Goal: Information Seeking & Learning: Learn about a topic

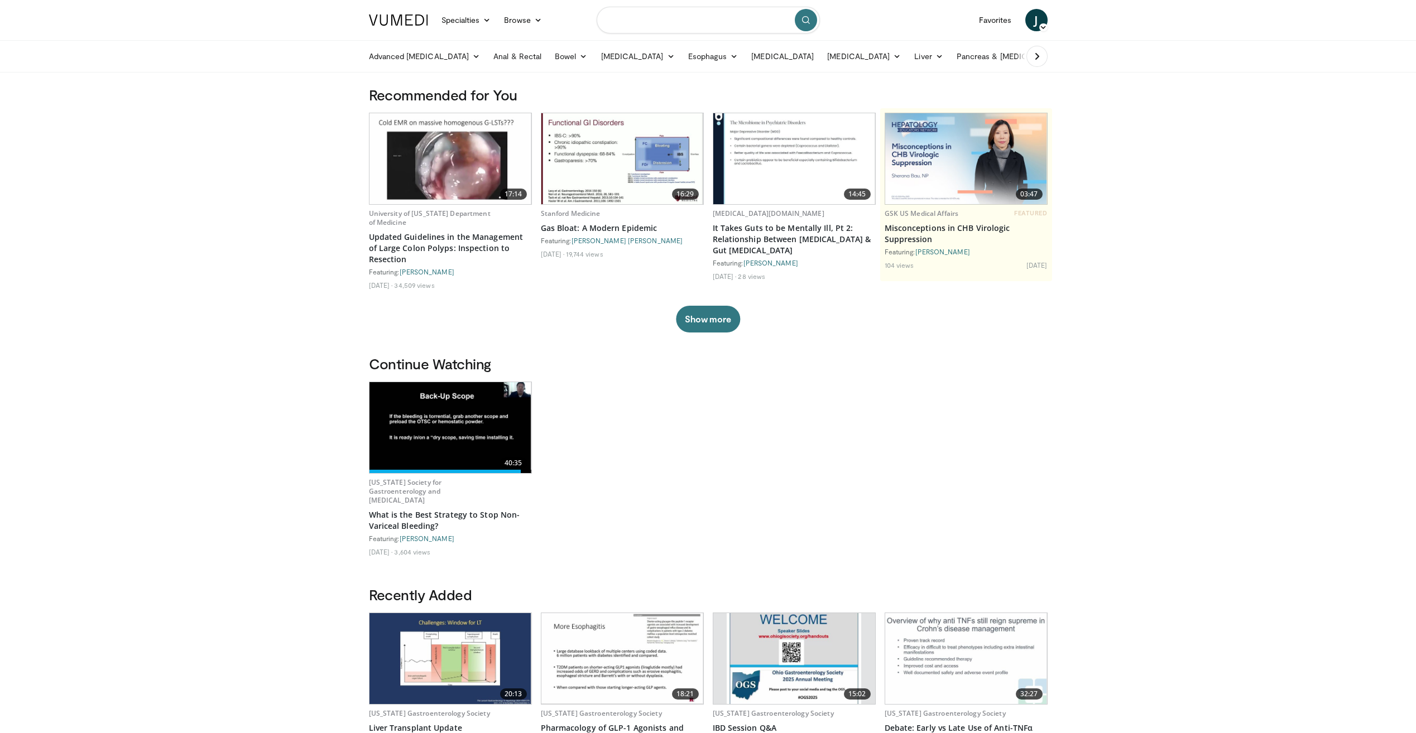
click at [655, 26] on input "Search topics, interventions" at bounding box center [708, 20] width 223 height 27
type input "*****"
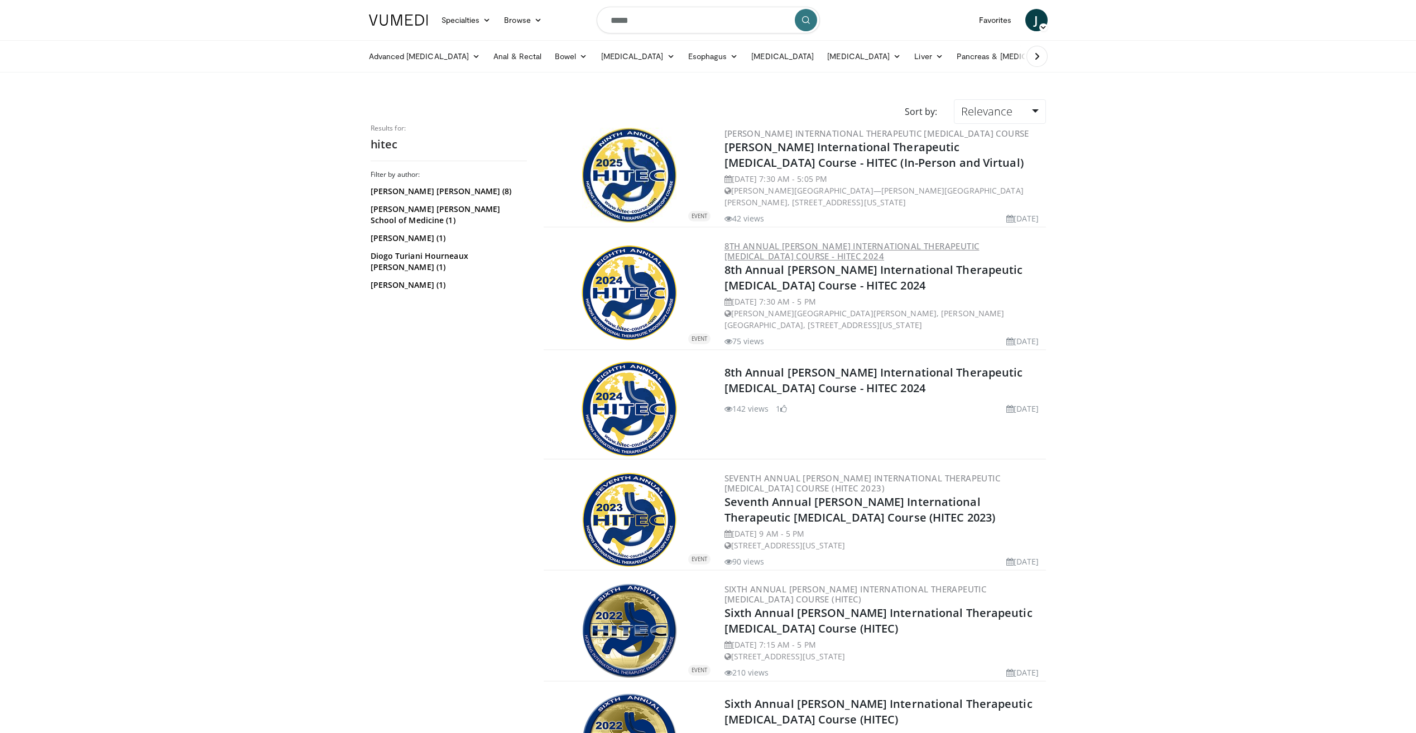
click at [765, 253] on link "8th Annual [PERSON_NAME] International Therapeutic [MEDICAL_DATA] Course - HITE…" at bounding box center [852, 251] width 255 height 21
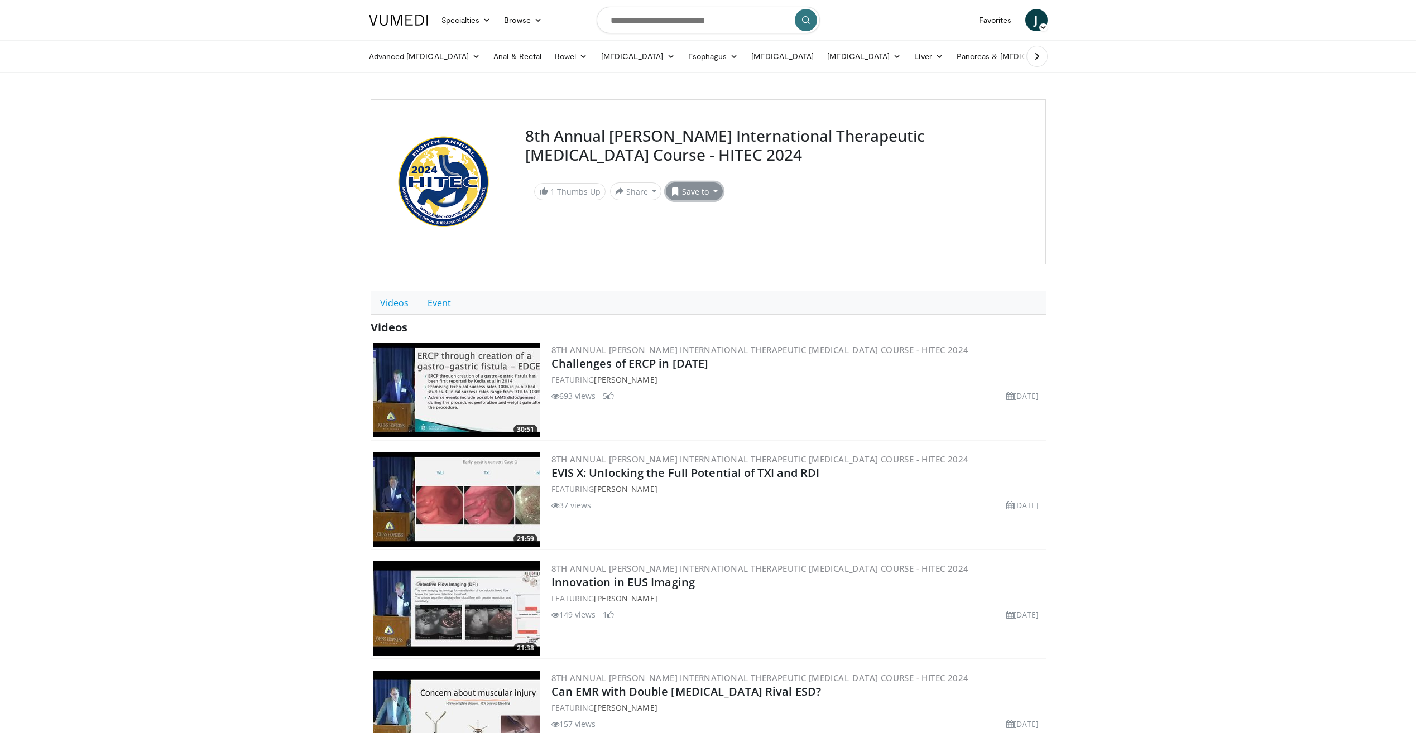
click at [677, 187] on span at bounding box center [675, 191] width 9 height 9
click at [688, 213] on span "Add to Favorites" at bounding box center [714, 215] width 69 height 12
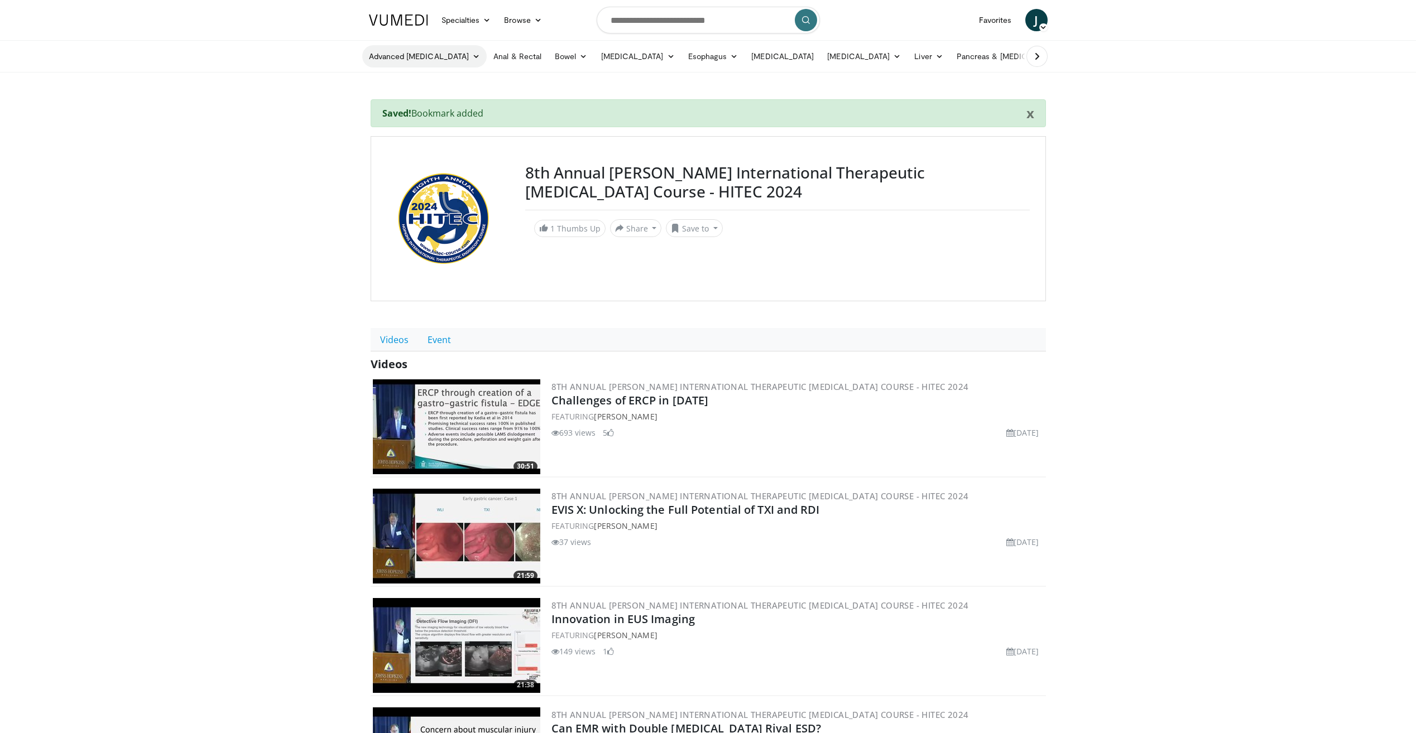
click at [401, 54] on link "Advanced [MEDICAL_DATA]" at bounding box center [424, 56] width 125 height 22
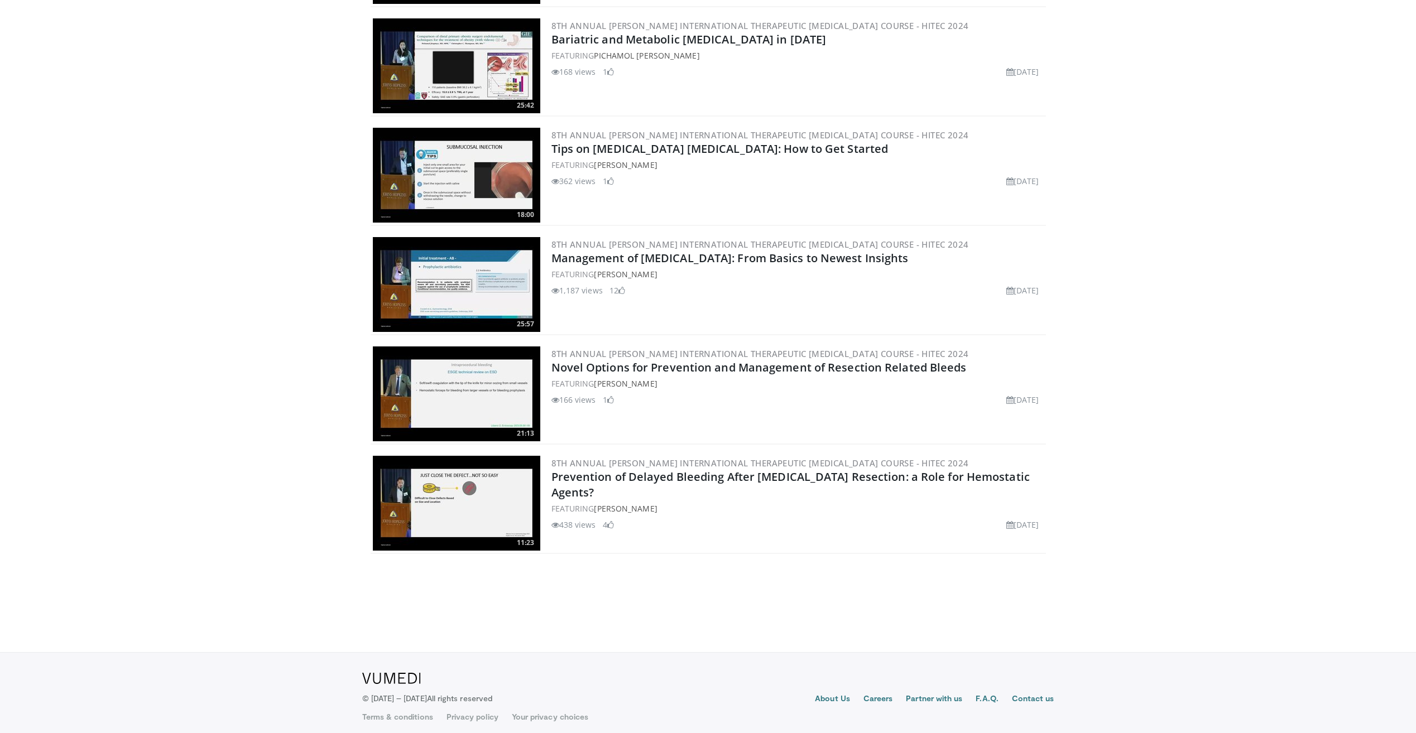
scroll to position [879, 0]
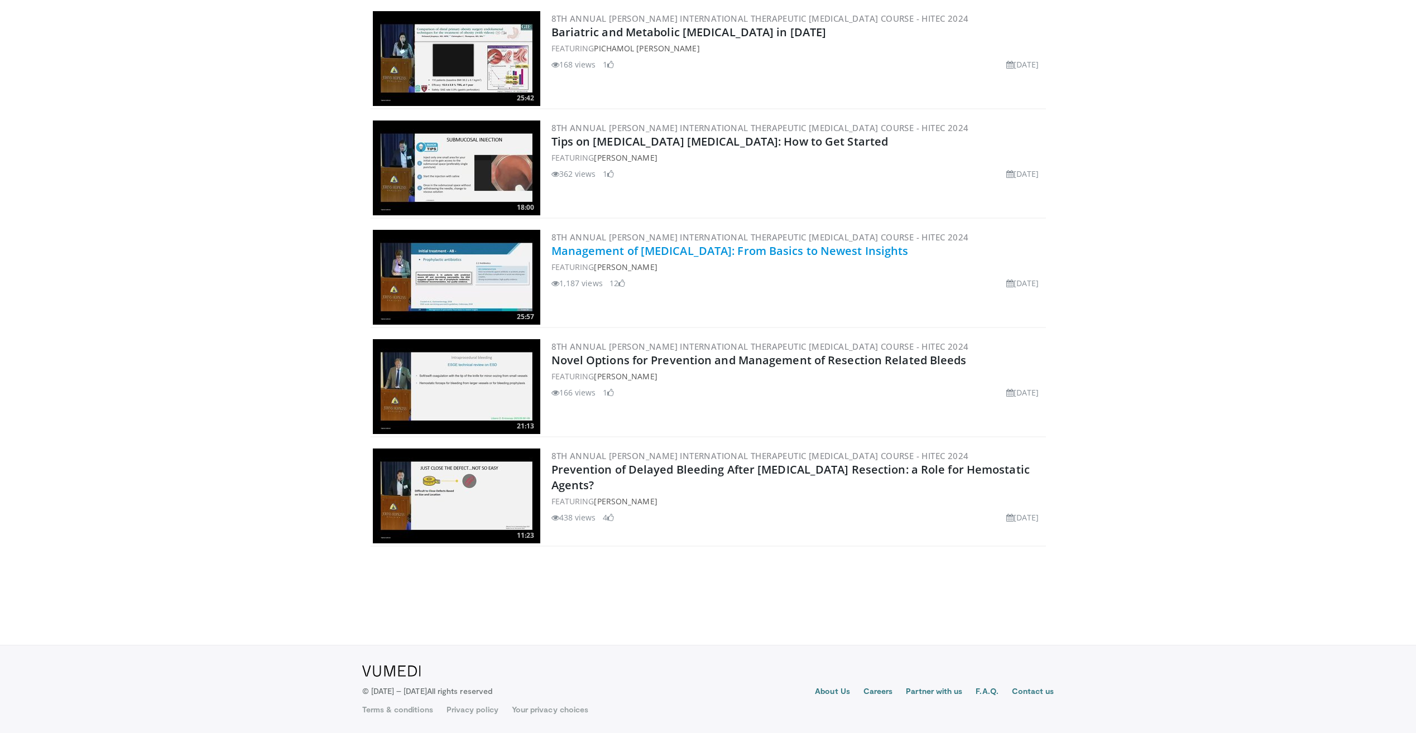
click at [748, 255] on link "Management of Pancreatitis: From Basics to Newest Insights" at bounding box center [729, 250] width 357 height 15
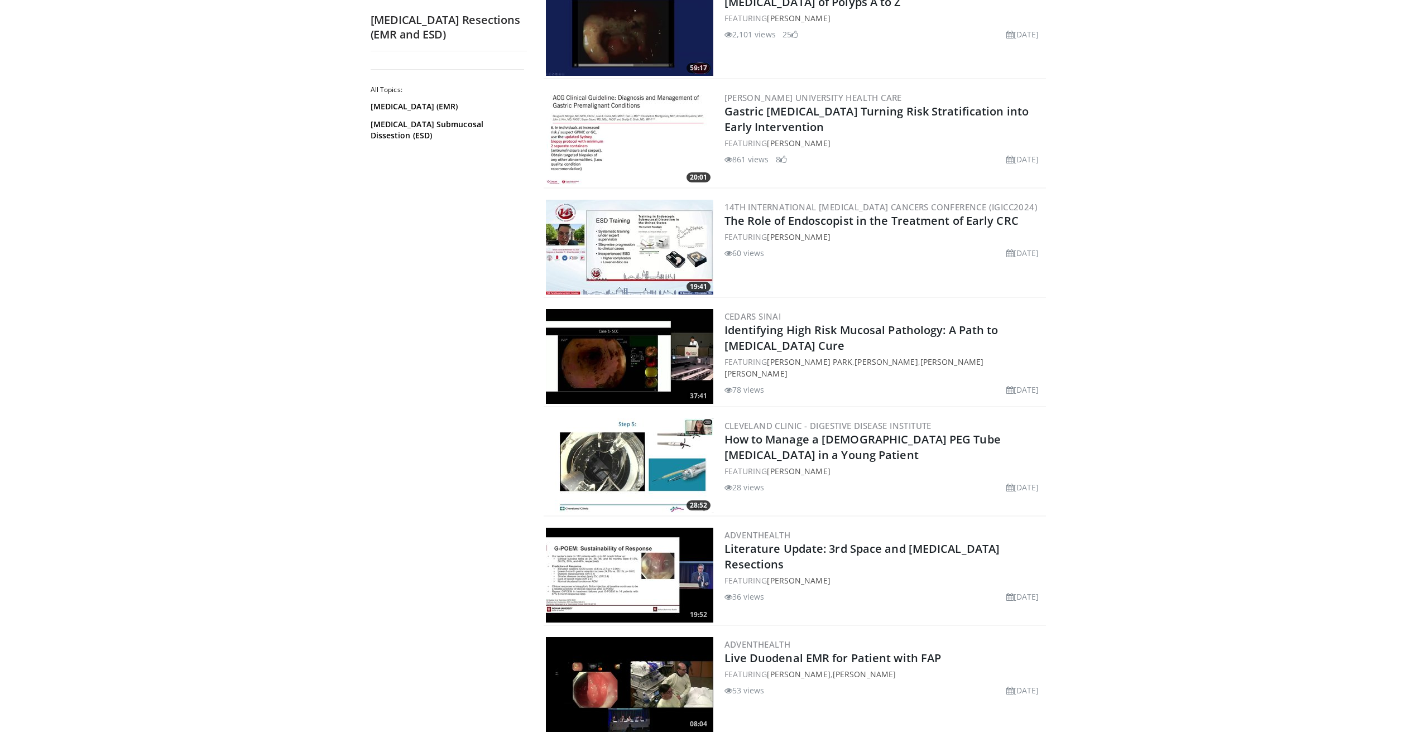
scroll to position [1563, 0]
